Goal: Task Accomplishment & Management: Manage account settings

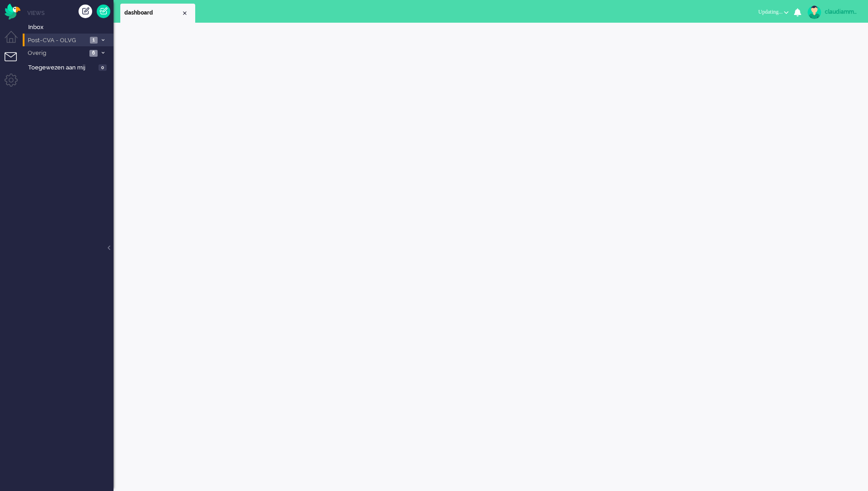
click at [105, 36] on li "Post-CVA - OLVG 1" at bounding box center [68, 40] width 91 height 13
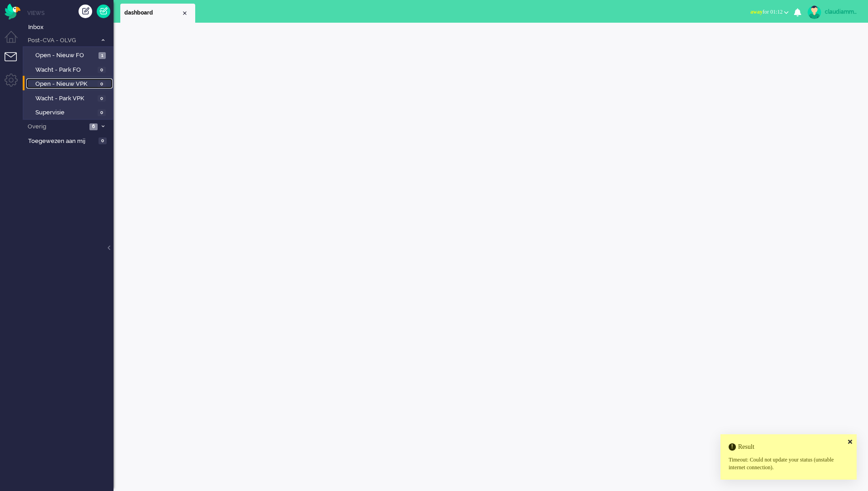
click at [78, 88] on span "Open - Nieuw VPK" at bounding box center [65, 84] width 60 height 9
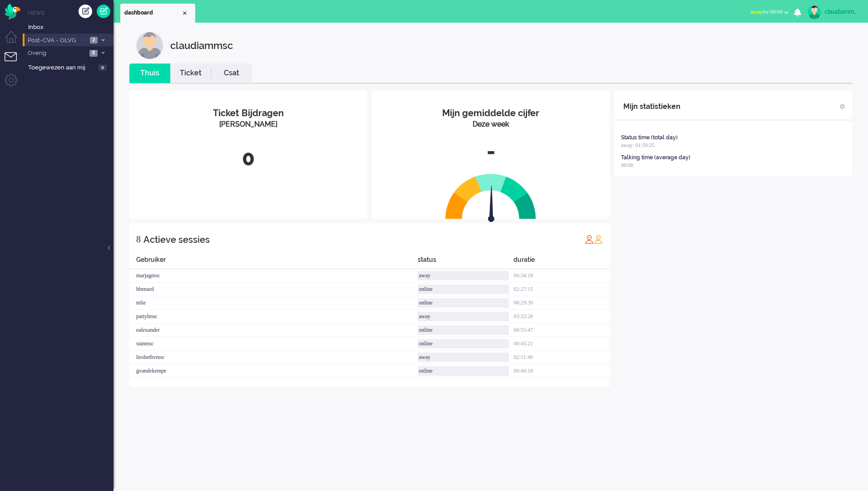
click at [74, 44] on span "Post-CVA - OLVG" at bounding box center [56, 40] width 61 height 9
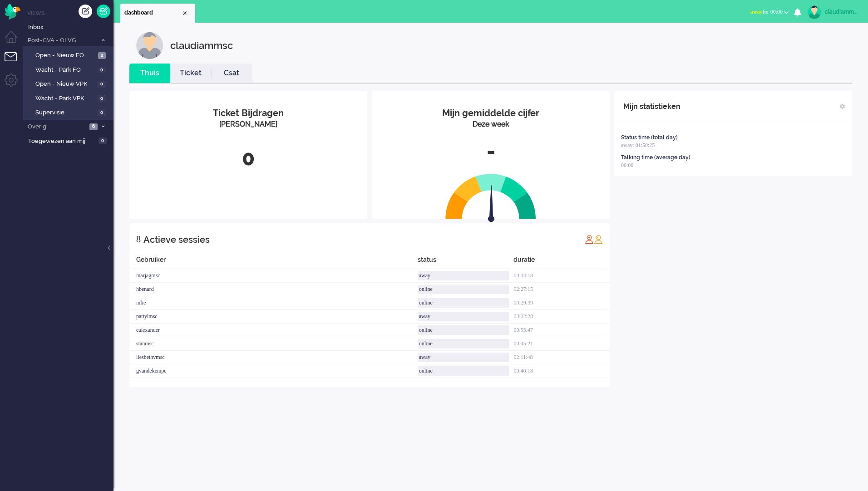
click at [653, 310] on div "Mijn statistieken Status time (total day) away: 01:50:25 Talking time (average …" at bounding box center [733, 239] width 238 height 297
